Goal: Task Accomplishment & Management: Use online tool/utility

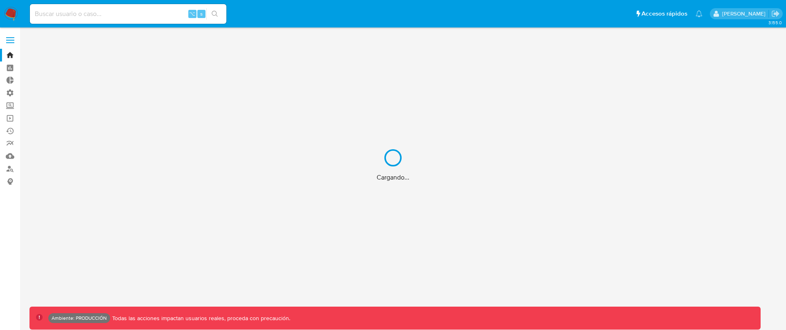
click at [11, 114] on div "Cargando..." at bounding box center [393, 165] width 786 height 330
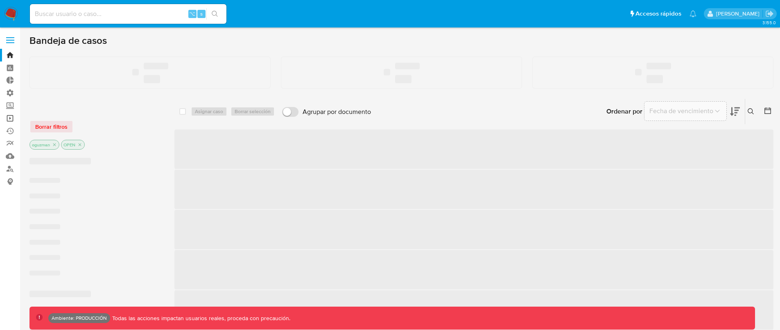
click at [9, 116] on link "Operaciones masivas" at bounding box center [48, 118] width 97 height 13
